Goal: Check status: Check status

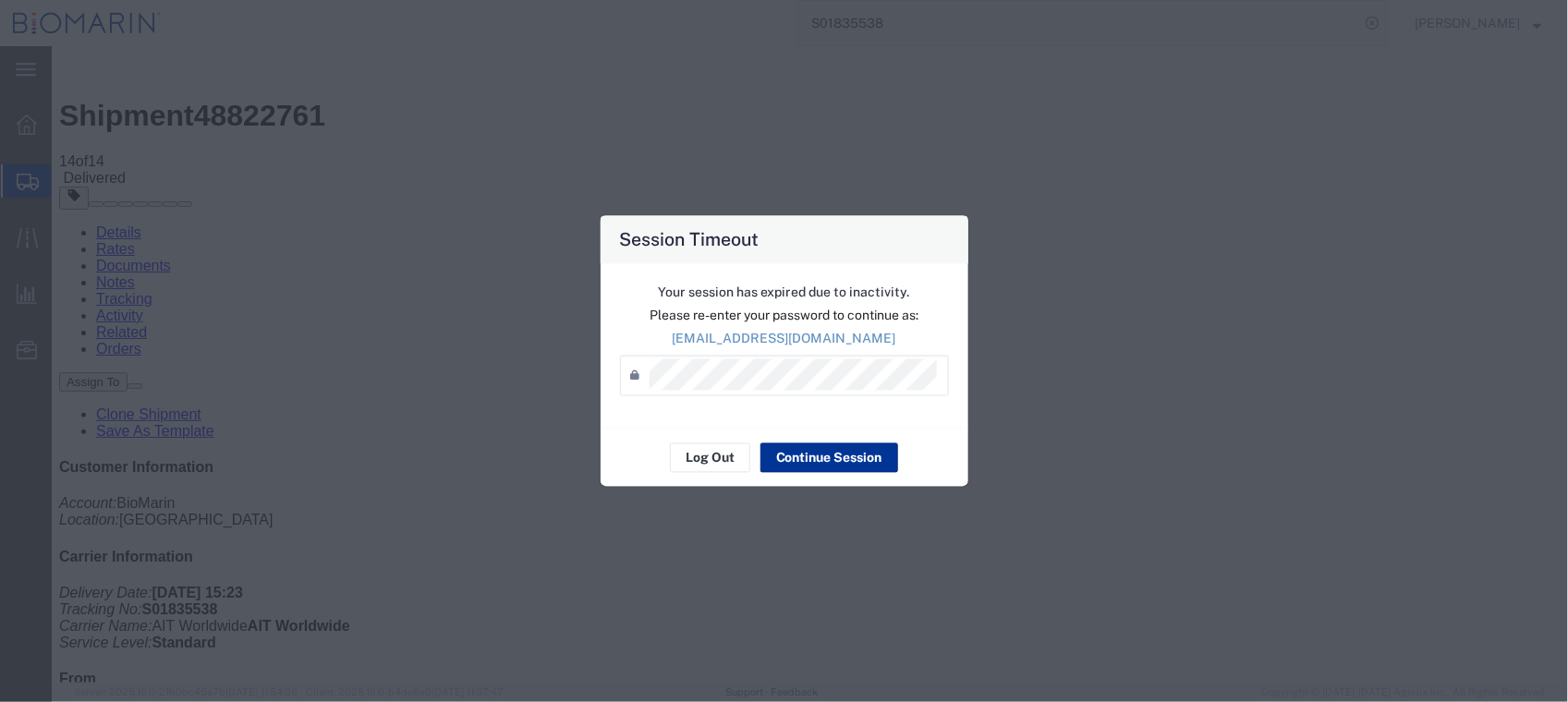
scroll to position [80, 0]
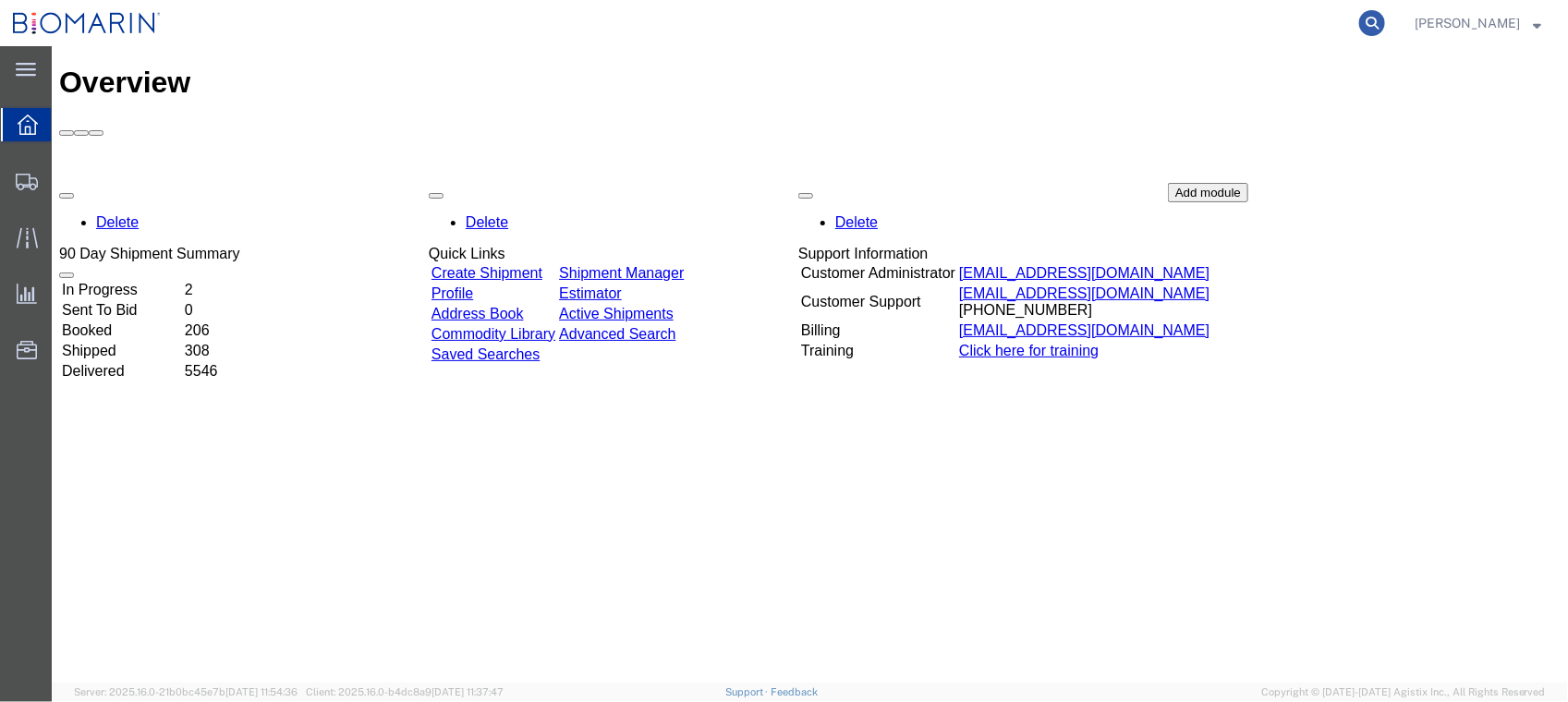
click at [1384, 24] on icon at bounding box center [1371, 23] width 26 height 26
paste input "S02410494"
type input "S02410494"
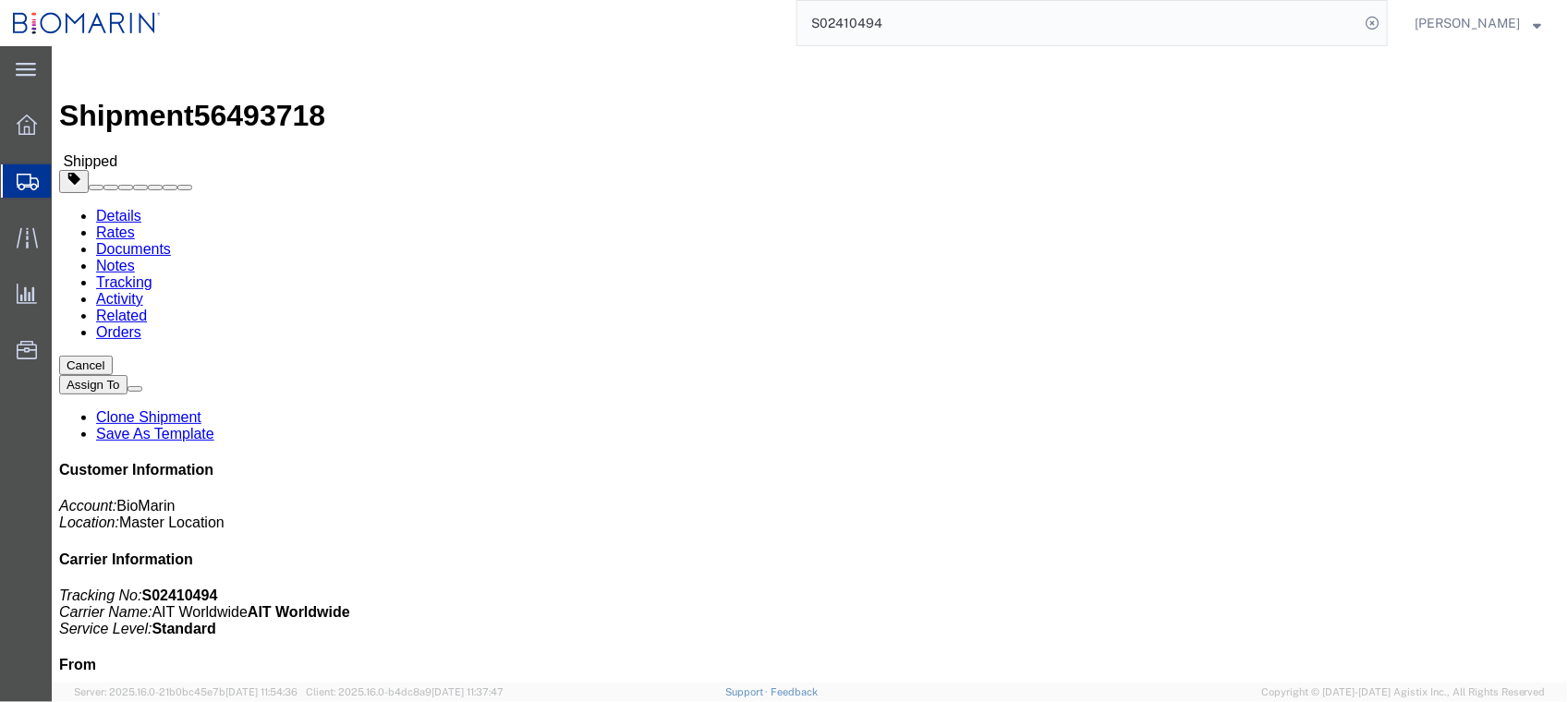
click link "Documents"
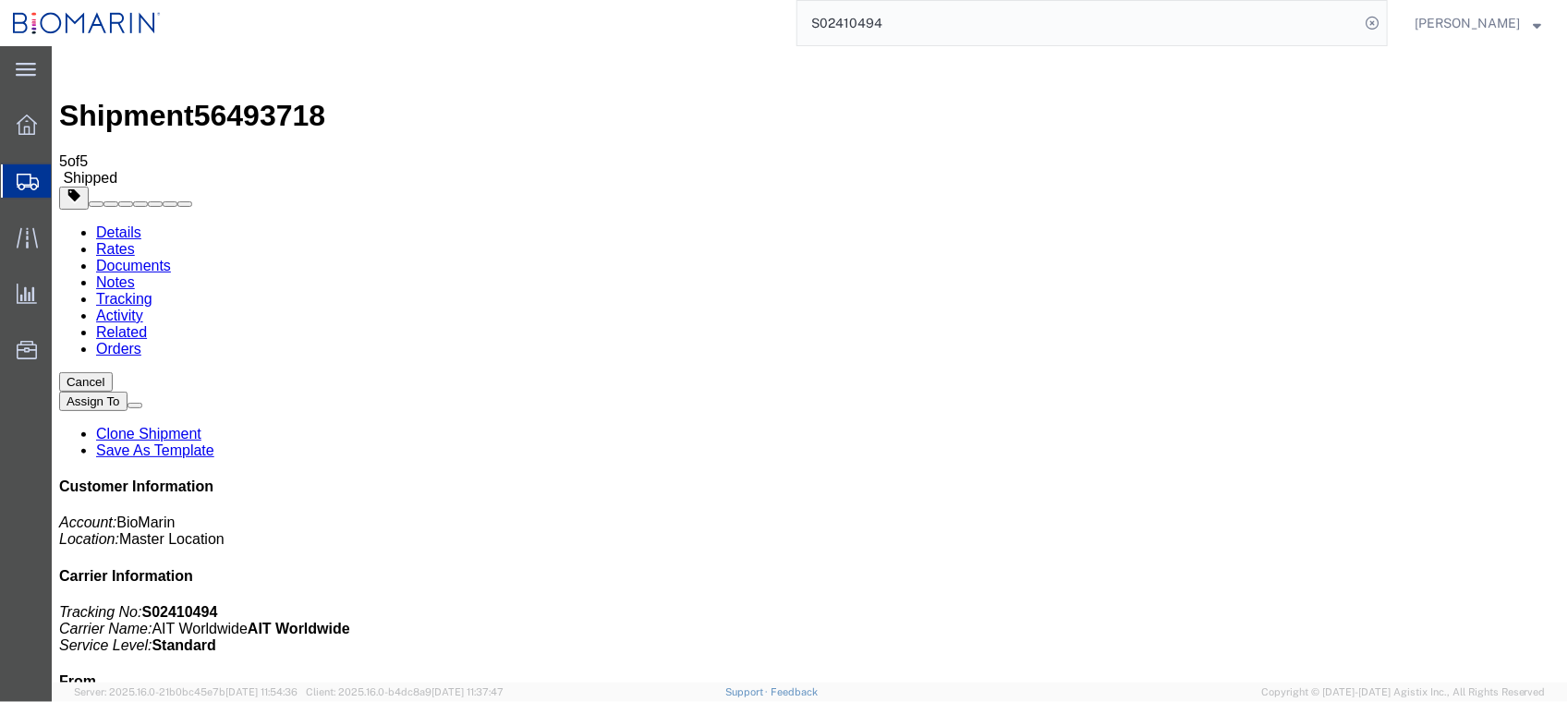
click at [151, 290] on link "Tracking" at bounding box center [123, 297] width 57 height 16
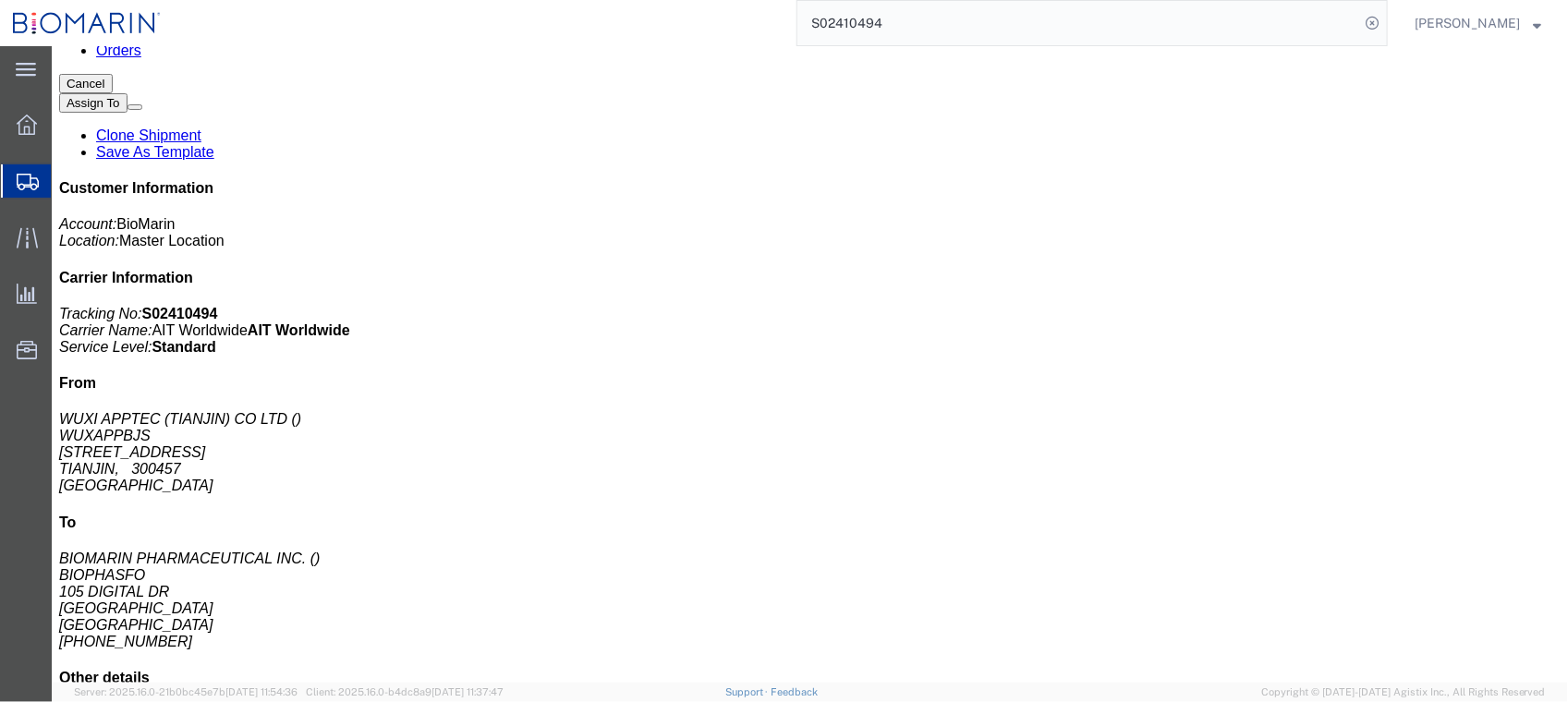
scroll to position [231, 0]
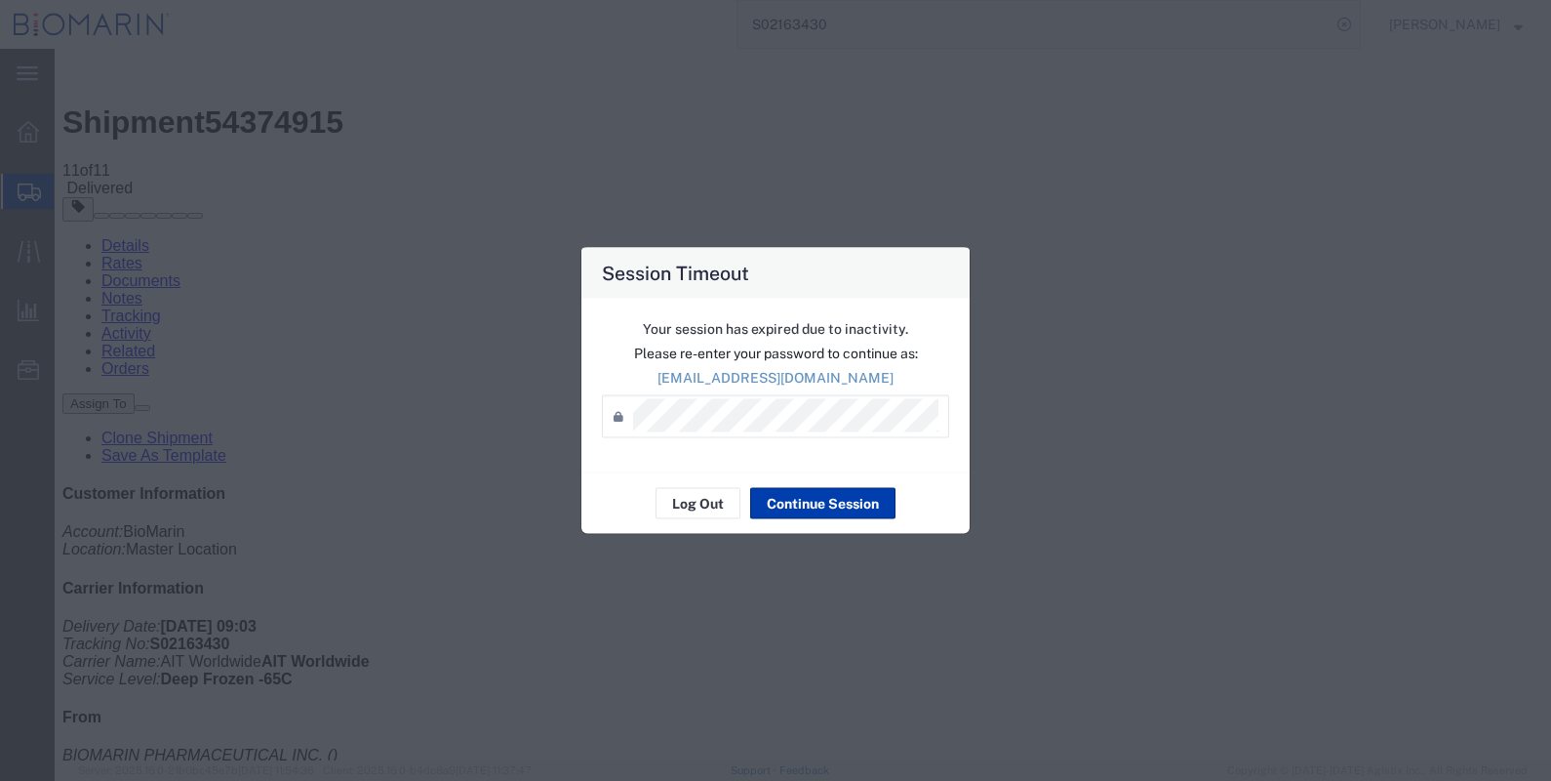
click at [797, 502] on button "Continue Session" at bounding box center [822, 503] width 145 height 31
